Goal: Transaction & Acquisition: Book appointment/travel/reservation

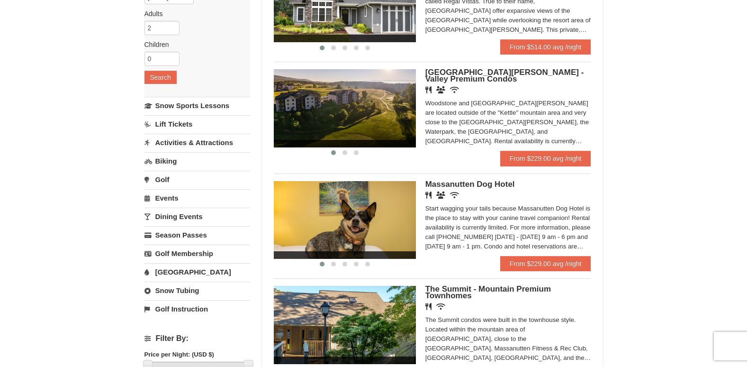
scroll to position [142, 0]
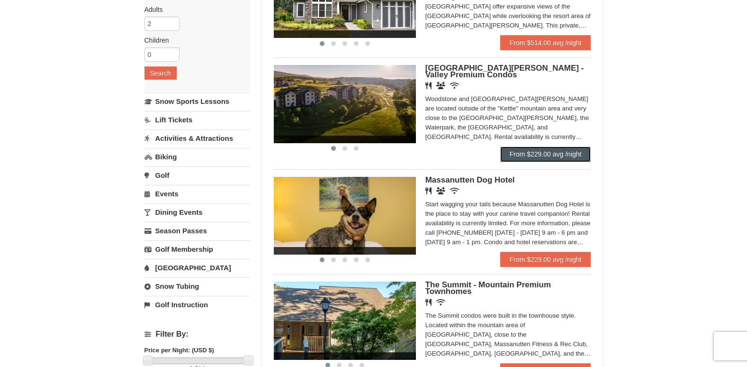
click at [542, 152] on link "From $229.00 avg /night" at bounding box center [546, 153] width 91 height 15
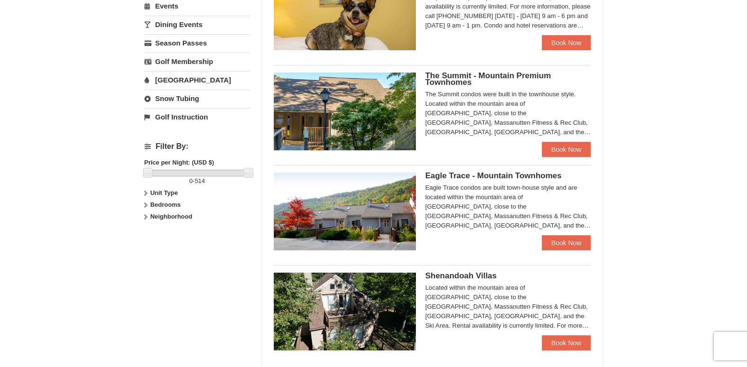
scroll to position [332, 0]
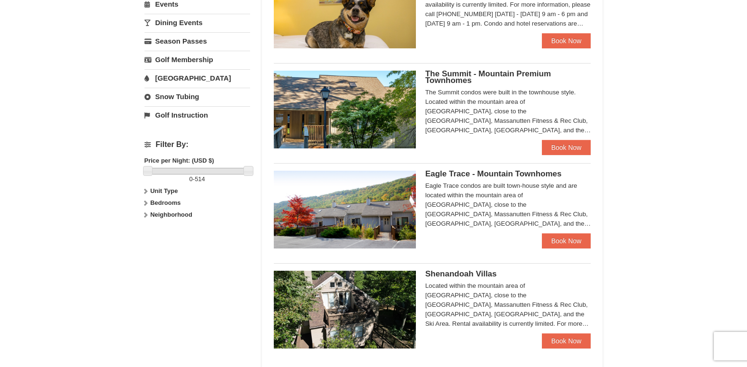
click at [352, 202] on img at bounding box center [345, 210] width 142 height 78
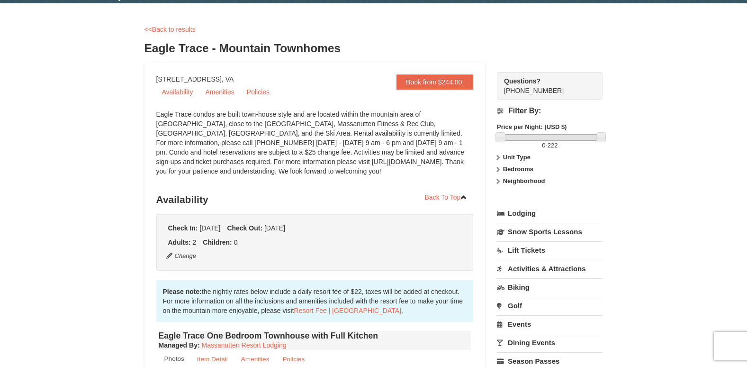
scroll to position [95, 0]
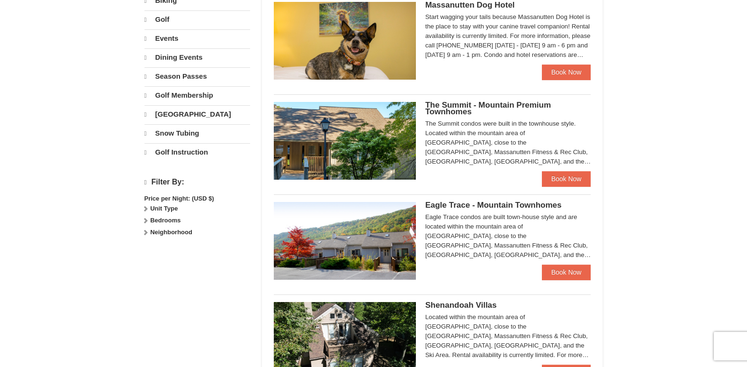
scroll to position [265, 0]
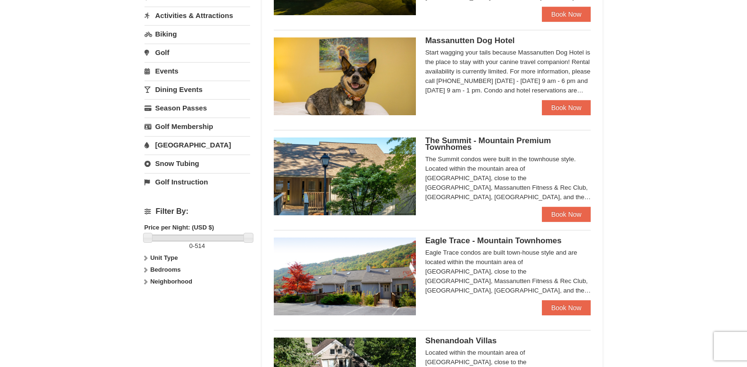
click at [360, 183] on img at bounding box center [345, 176] width 142 height 78
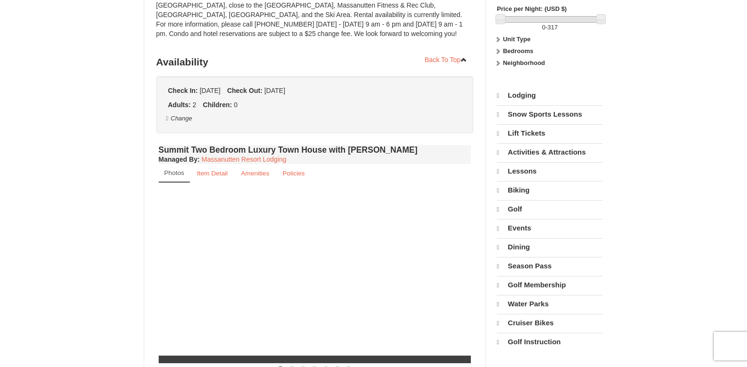
select select "10"
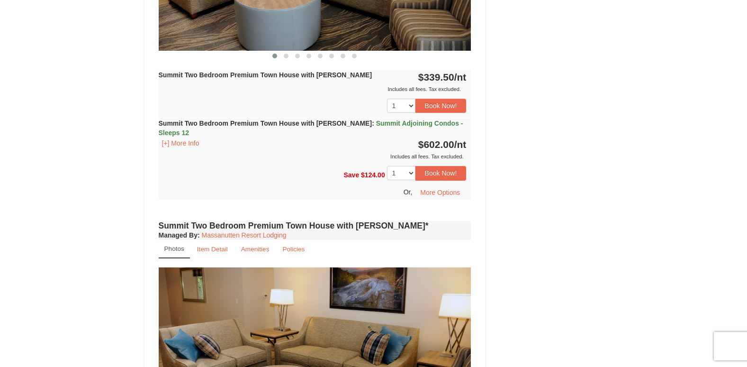
scroll to position [1516, 0]
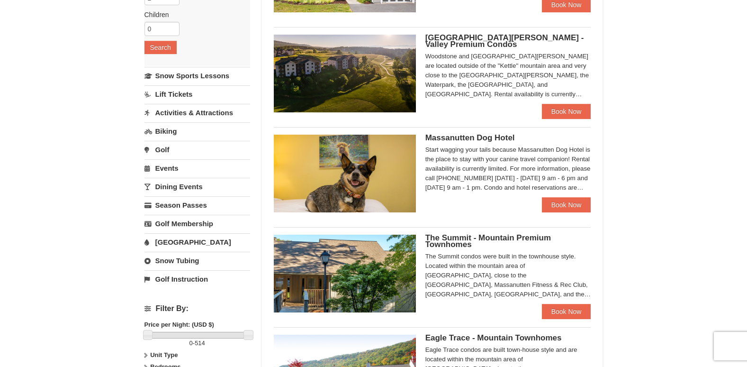
scroll to position [28, 0]
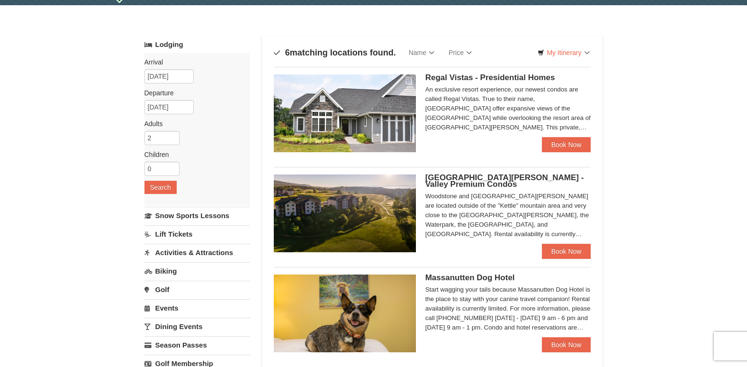
click at [354, 201] on img at bounding box center [345, 213] width 142 height 78
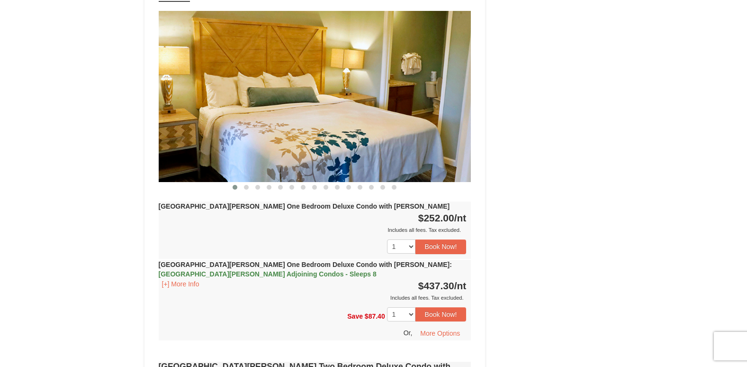
scroll to position [711, 0]
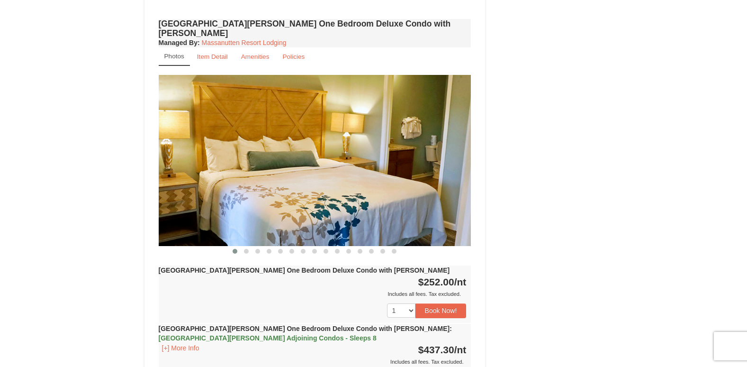
click at [319, 164] on img at bounding box center [315, 160] width 313 height 171
click at [251, 246] on button at bounding box center [246, 250] width 11 height 9
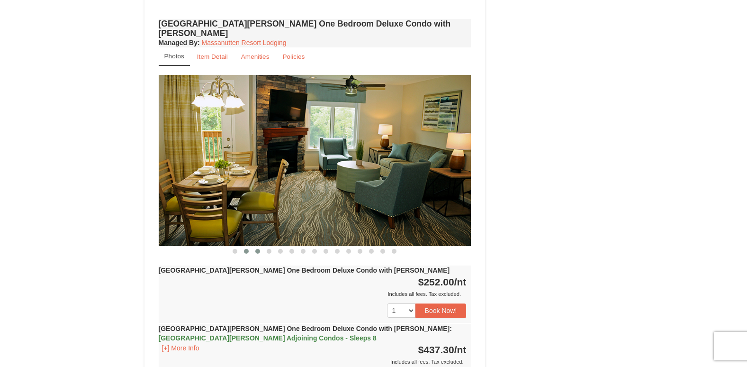
click at [256, 249] on span at bounding box center [257, 251] width 5 height 5
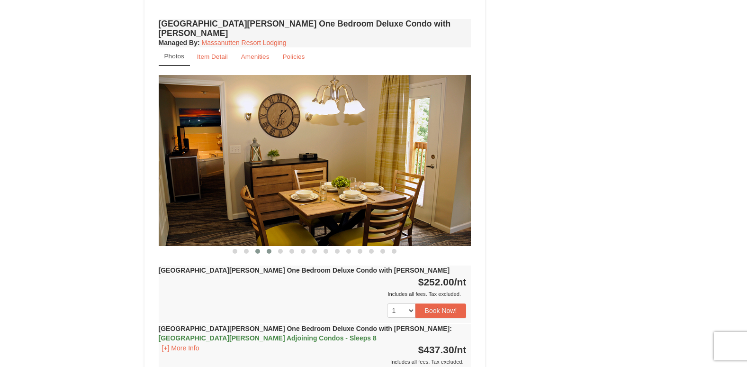
click at [266, 246] on button at bounding box center [269, 250] width 11 height 9
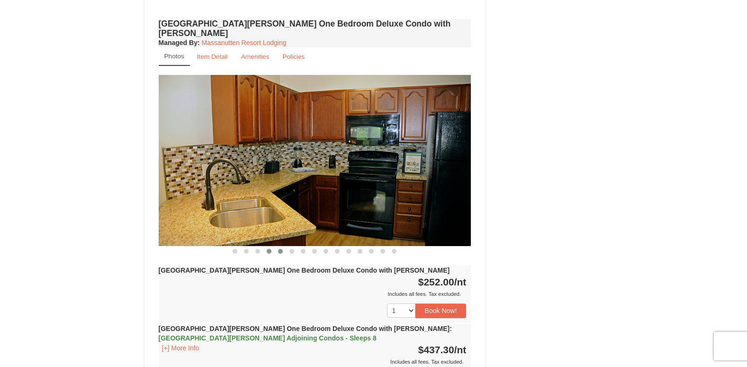
click at [276, 246] on button at bounding box center [280, 250] width 11 height 9
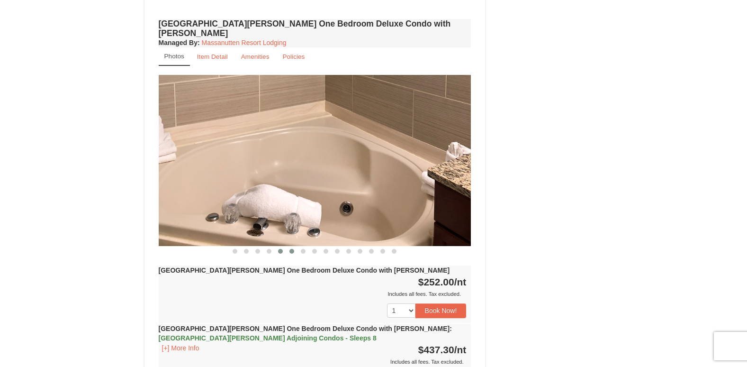
click at [293, 249] on span at bounding box center [292, 251] width 5 height 5
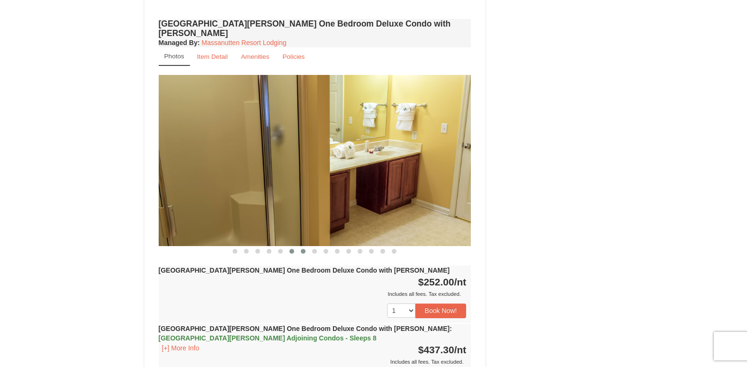
click at [302, 249] on span at bounding box center [303, 251] width 5 height 5
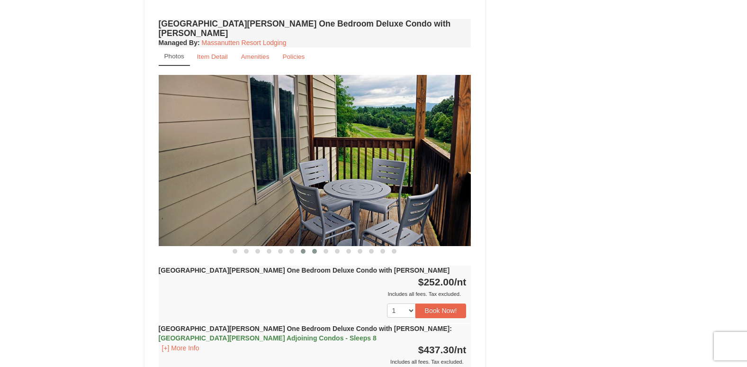
click at [314, 249] on span at bounding box center [314, 251] width 5 height 5
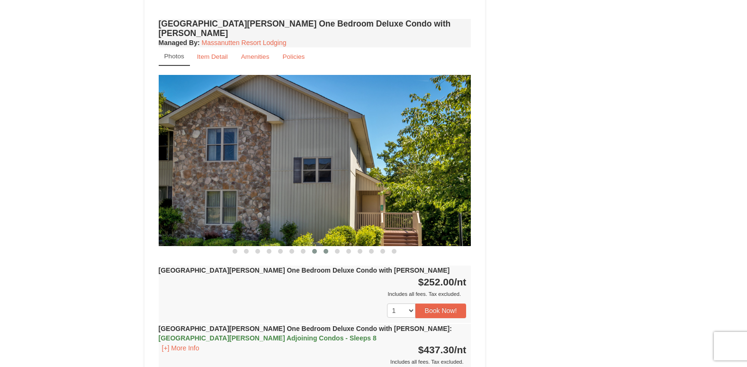
click at [325, 249] on span at bounding box center [326, 251] width 5 height 5
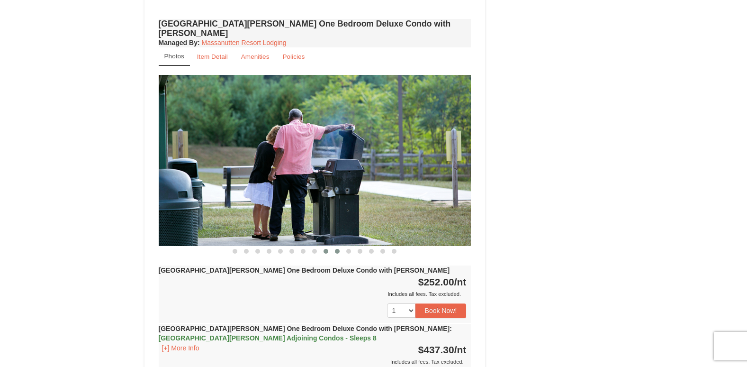
click at [336, 249] on span at bounding box center [337, 251] width 5 height 5
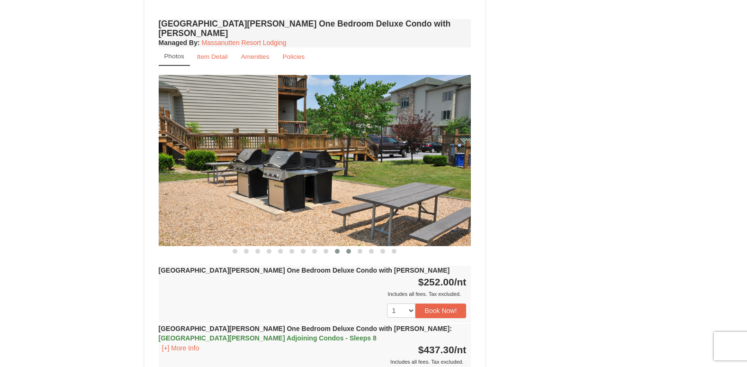
click at [351, 246] on button at bounding box center [348, 250] width 11 height 9
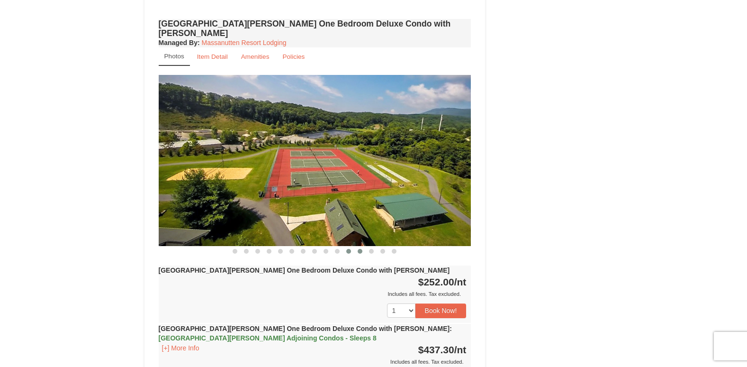
click at [357, 246] on button at bounding box center [360, 250] width 11 height 9
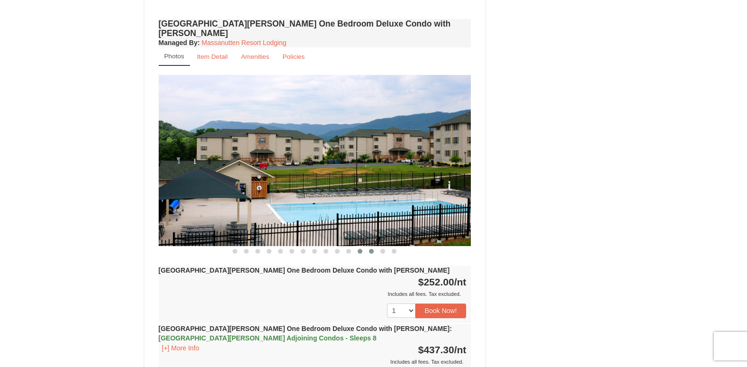
click at [375, 246] on button at bounding box center [371, 250] width 11 height 9
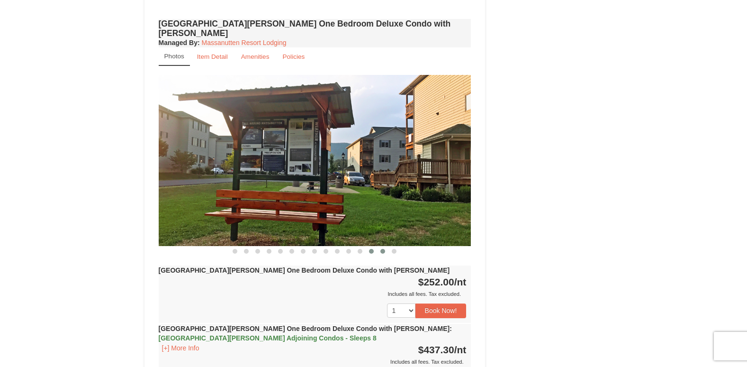
click at [382, 249] on span at bounding box center [383, 251] width 5 height 5
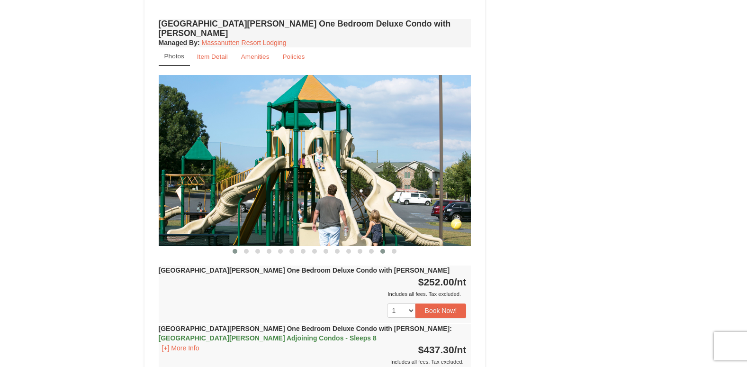
click at [234, 246] on button at bounding box center [234, 250] width 11 height 9
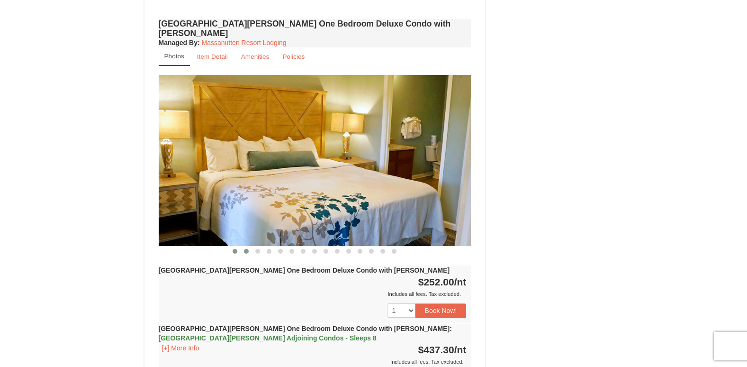
click at [246, 249] on span at bounding box center [246, 251] width 5 height 5
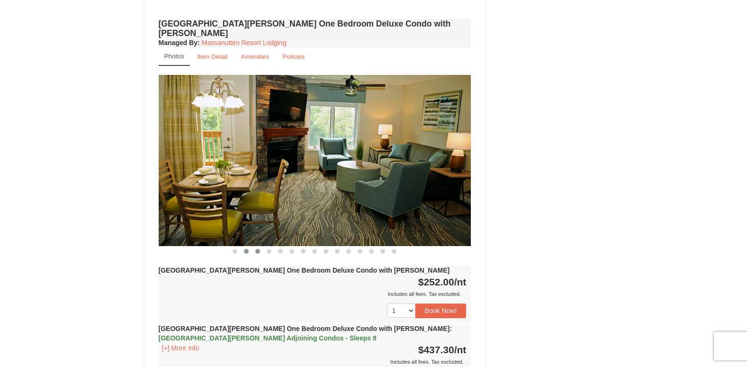
click at [255, 249] on span at bounding box center [257, 251] width 5 height 5
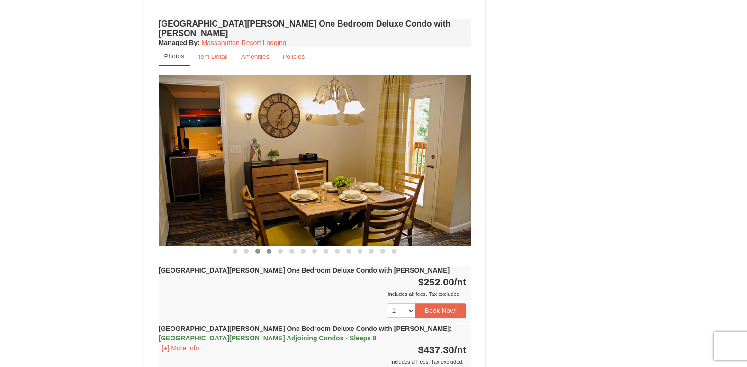
click at [267, 249] on span at bounding box center [269, 251] width 5 height 5
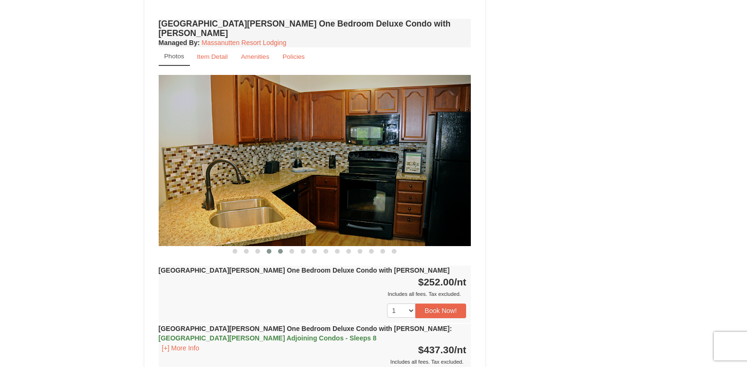
click at [281, 246] on button at bounding box center [280, 250] width 11 height 9
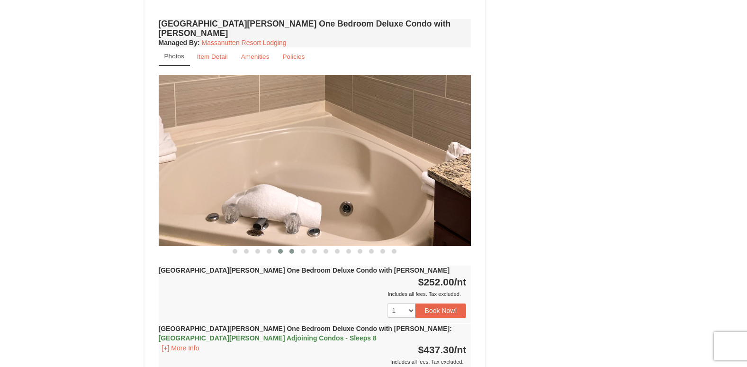
click at [292, 249] on span at bounding box center [292, 251] width 5 height 5
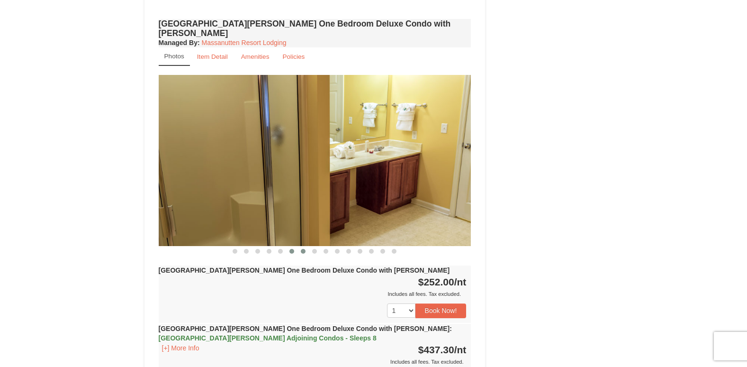
click at [303, 249] on span at bounding box center [303, 251] width 5 height 5
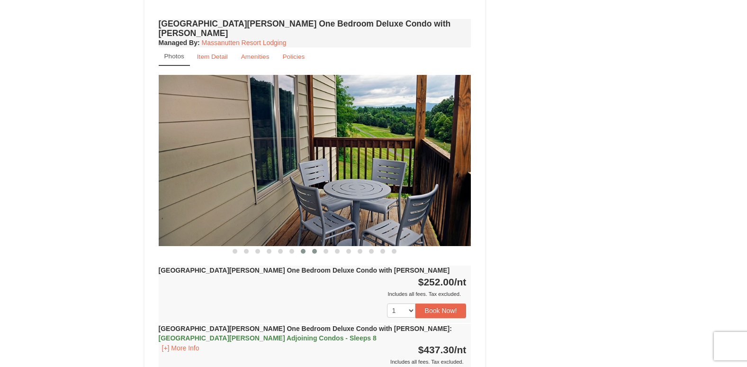
click at [314, 249] on span at bounding box center [314, 251] width 5 height 5
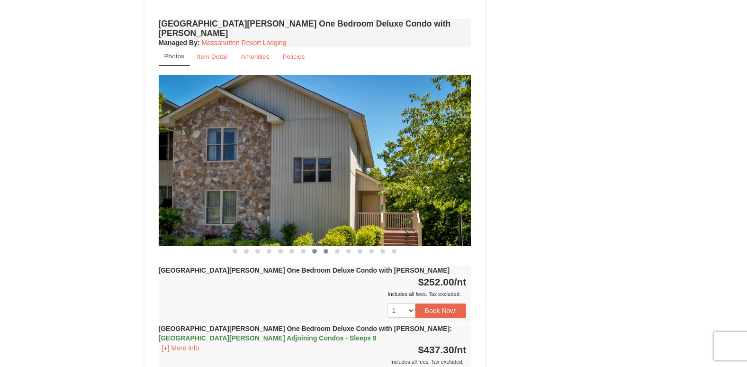
click at [327, 249] on span at bounding box center [326, 251] width 5 height 5
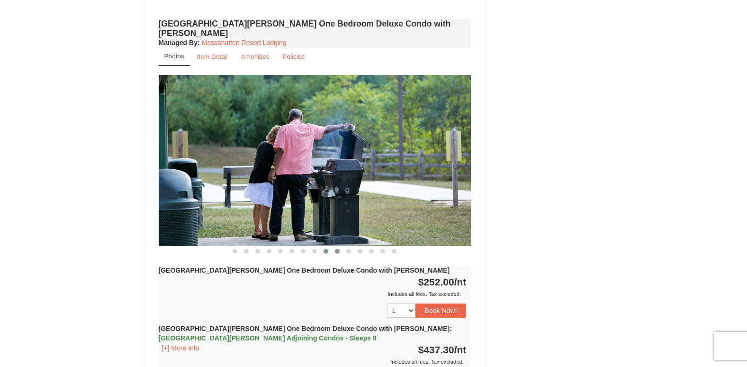
click at [339, 249] on span at bounding box center [337, 251] width 5 height 5
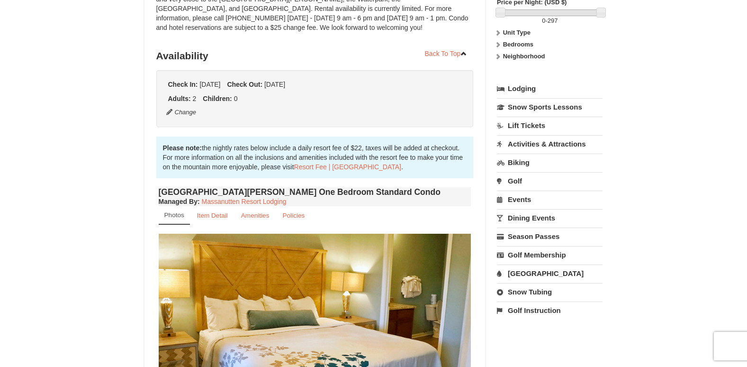
scroll to position [0, 0]
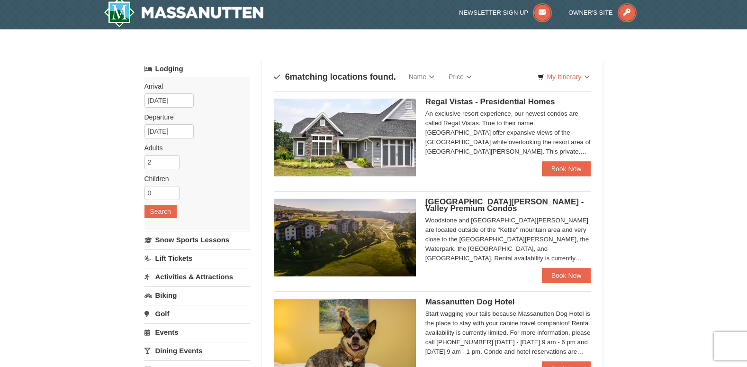
scroll to position [28, 0]
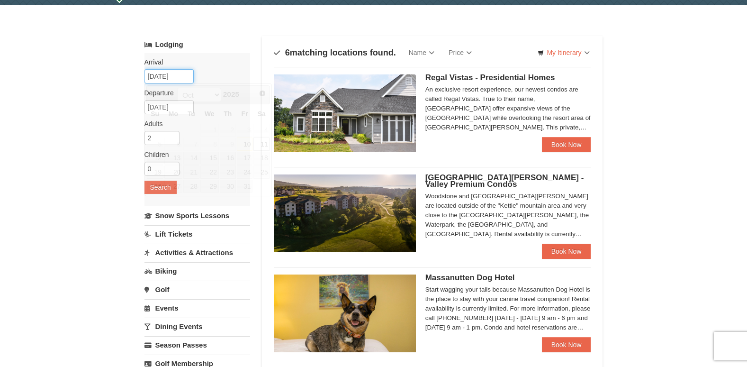
click at [164, 74] on input "[DATE]" at bounding box center [169, 76] width 49 height 14
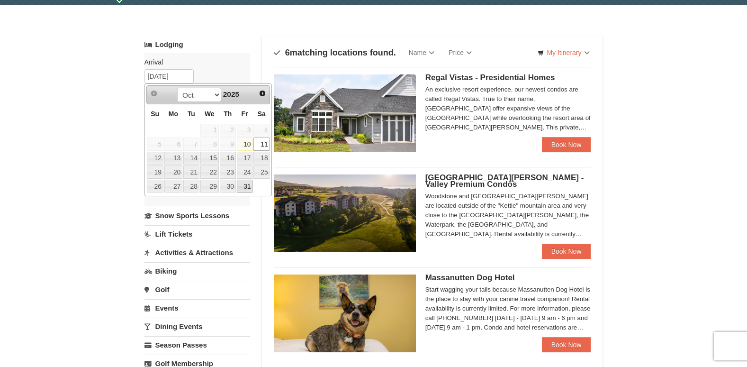
click at [249, 185] on link "31" at bounding box center [245, 186] width 16 height 13
type input "10/31/2025"
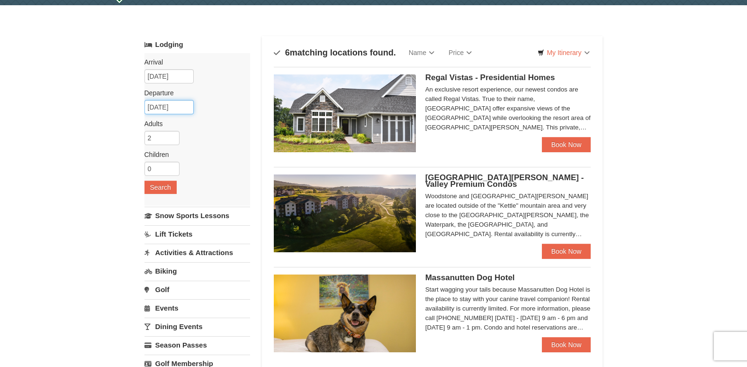
click at [173, 106] on input "11/01/2025" at bounding box center [169, 107] width 49 height 14
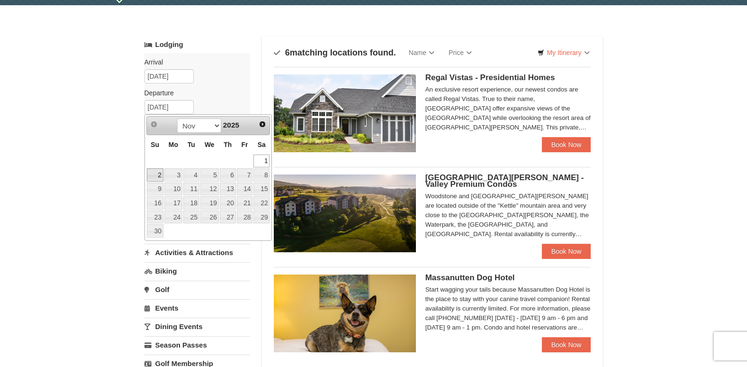
click at [160, 172] on link "2" at bounding box center [155, 174] width 17 height 13
type input "[DATE]"
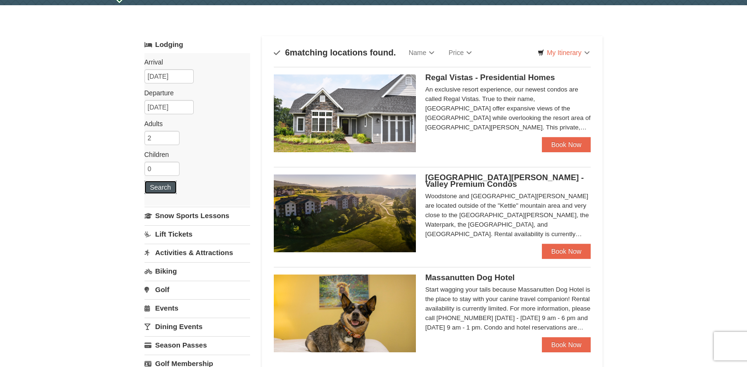
click at [167, 184] on button "Search" at bounding box center [161, 187] width 32 height 13
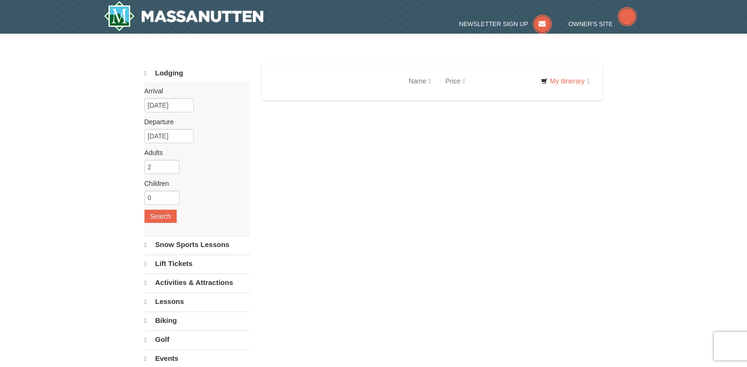
select select "10"
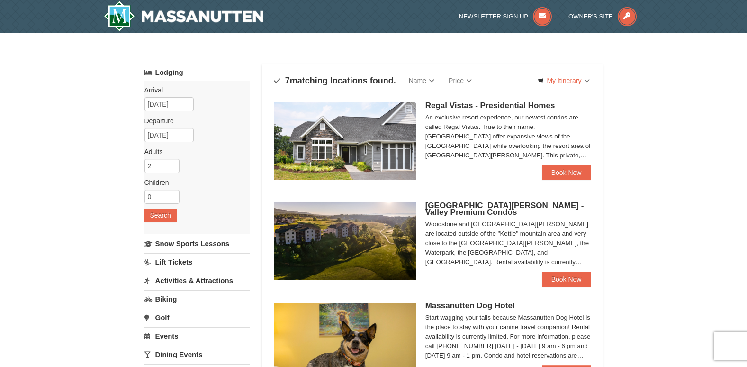
click at [350, 225] on img at bounding box center [345, 241] width 142 height 78
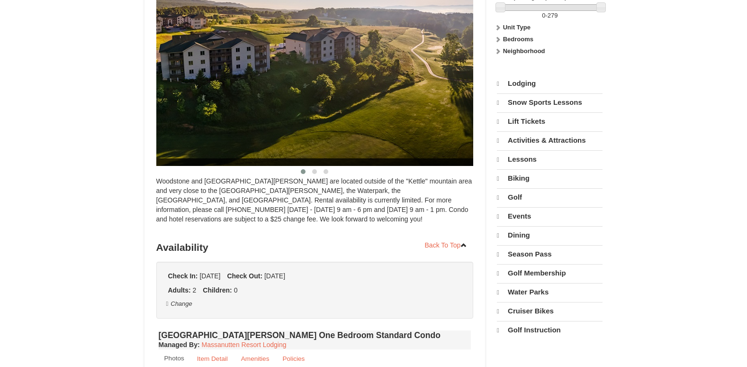
select select "10"
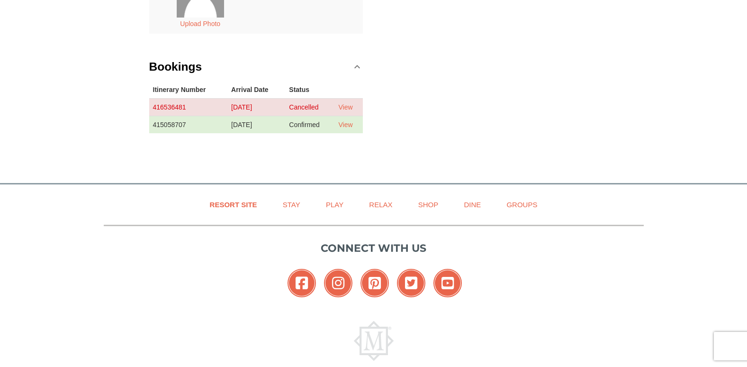
scroll to position [284, 0]
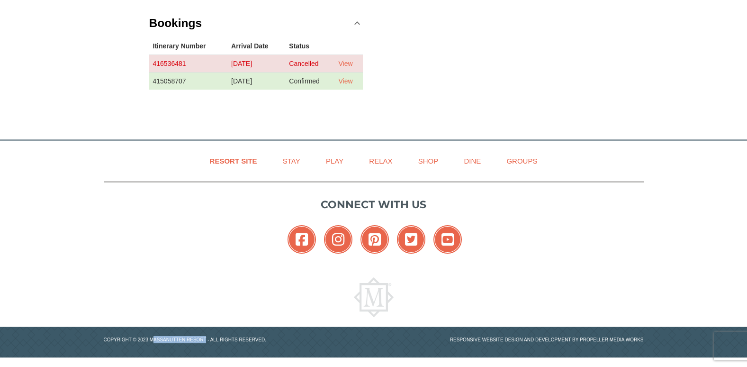
drag, startPoint x: 150, startPoint y: 338, endPoint x: 205, endPoint y: 337, distance: 54.5
click at [205, 337] on p "Copyright © 2023 Massanutten Resort - All Rights Reserved." at bounding box center [235, 339] width 277 height 7
drag, startPoint x: 205, startPoint y: 337, endPoint x: 157, endPoint y: 311, distance: 54.1
click at [158, 311] on link at bounding box center [374, 297] width 540 height 40
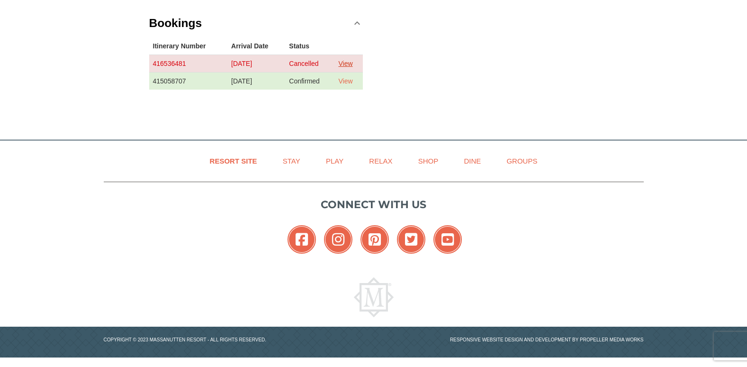
click at [353, 60] on link "View" at bounding box center [345, 64] width 14 height 8
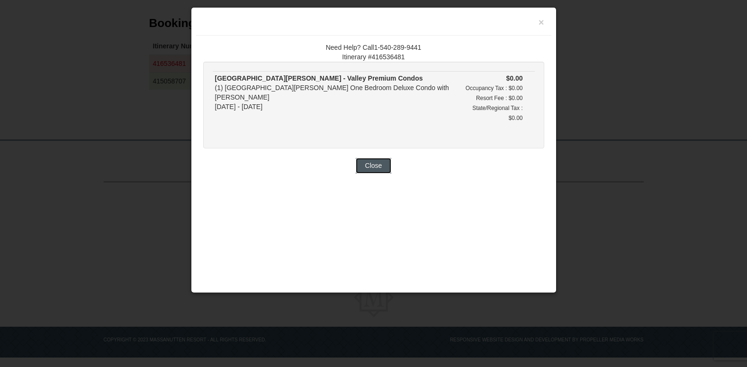
click at [368, 158] on button "Close" at bounding box center [374, 165] width 36 height 15
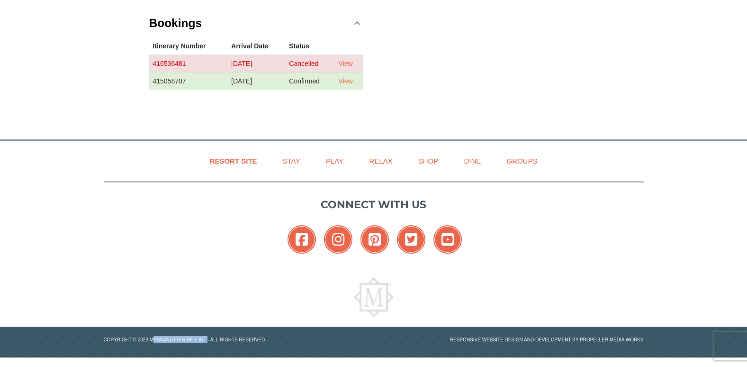
drag, startPoint x: 150, startPoint y: 338, endPoint x: 207, endPoint y: 339, distance: 56.9
click at [207, 339] on p "Copyright © 2023 Massanutten Resort - All Rights Reserved." at bounding box center [235, 339] width 277 height 7
copy p "[GEOGRAPHIC_DATA]"
